Goal: Navigation & Orientation: Find specific page/section

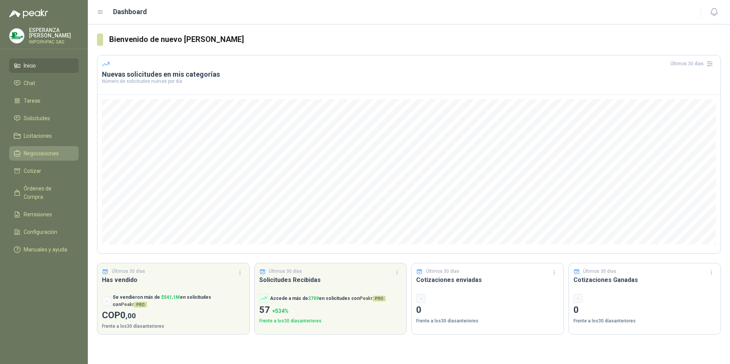
click at [36, 153] on span "Negociaciones" at bounding box center [41, 153] width 35 height 8
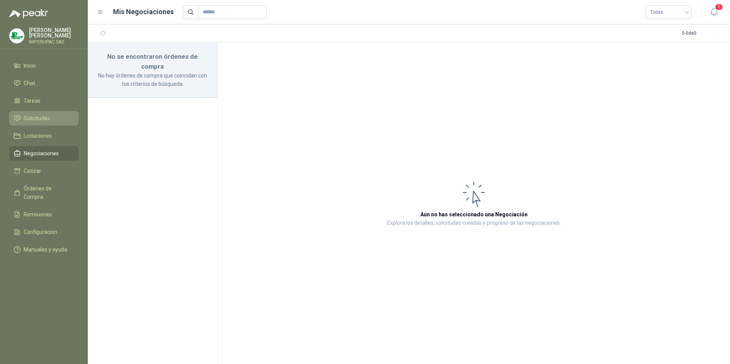
click at [38, 120] on span "Solicitudes" at bounding box center [37, 118] width 26 height 8
